Goal: Transaction & Acquisition: Obtain resource

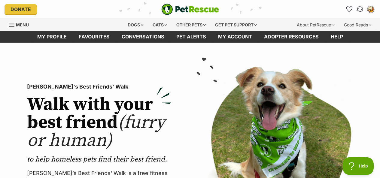
click at [360, 10] on img "Conversations" at bounding box center [360, 9] width 8 height 8
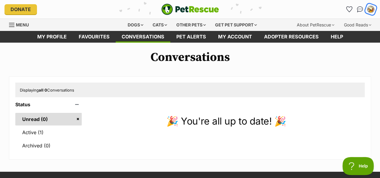
click at [371, 11] on img "My account" at bounding box center [370, 9] width 8 height 8
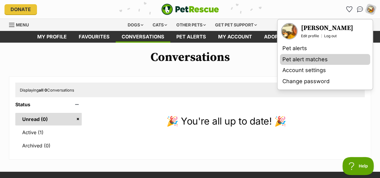
click at [319, 58] on link "Pet alert matches" at bounding box center [325, 59] width 90 height 11
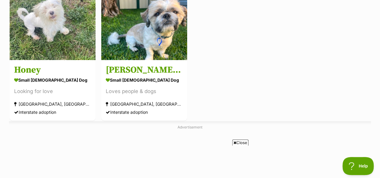
scroll to position [120, 0]
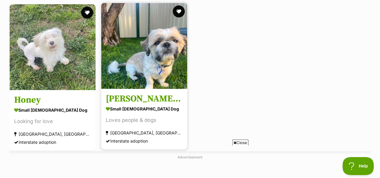
click at [139, 56] on img at bounding box center [144, 46] width 86 height 86
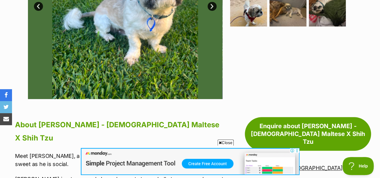
scroll to position [180, 0]
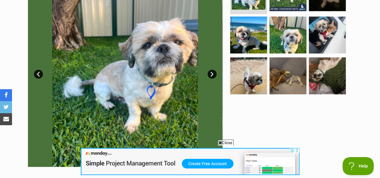
click at [213, 70] on link "Next" at bounding box center [211, 74] width 9 height 9
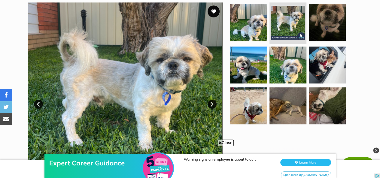
scroll to position [0, 0]
click at [210, 100] on link "Next" at bounding box center [211, 104] width 9 height 9
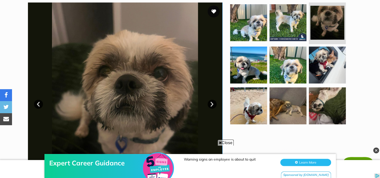
click at [210, 100] on link "Next" at bounding box center [211, 104] width 9 height 9
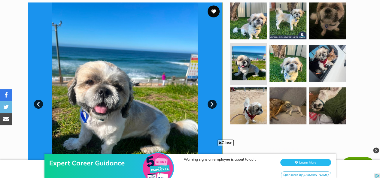
click at [210, 100] on link "Next" at bounding box center [211, 104] width 9 height 9
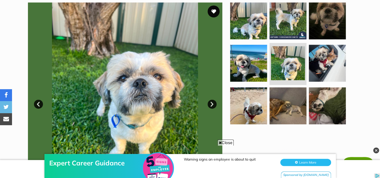
click at [210, 100] on link "Next" at bounding box center [211, 104] width 9 height 9
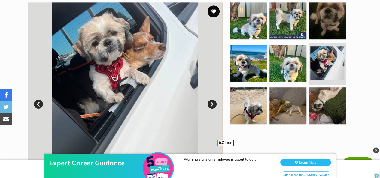
click at [210, 100] on link "Next" at bounding box center [211, 104] width 9 height 9
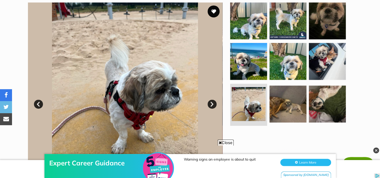
click at [210, 100] on link "Next" at bounding box center [211, 104] width 9 height 9
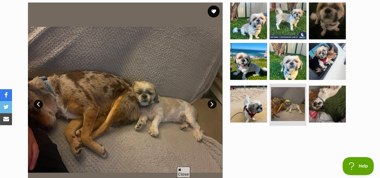
click at [210, 100] on link "Next" at bounding box center [211, 104] width 9 height 9
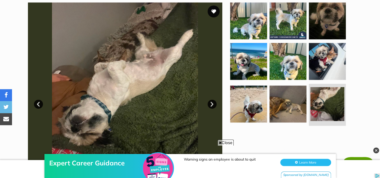
click at [210, 100] on link "Next" at bounding box center [211, 104] width 9 height 9
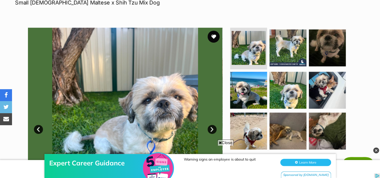
scroll to position [90, 0]
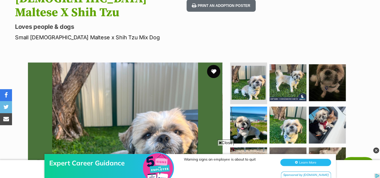
click at [216, 65] on button "favourite" at bounding box center [213, 71] width 13 height 13
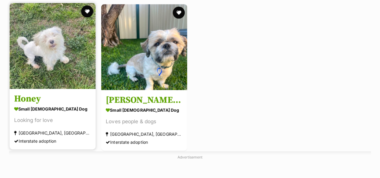
click at [48, 23] on img at bounding box center [53, 46] width 86 height 86
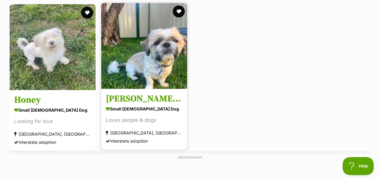
click at [157, 55] on img at bounding box center [144, 46] width 86 height 86
